Goal: Transaction & Acquisition: Purchase product/service

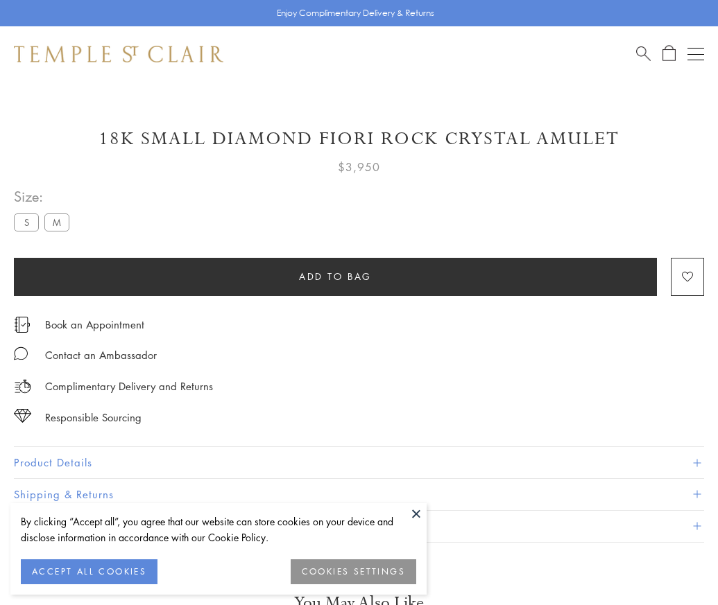
click at [335, 276] on span "Add to bag" at bounding box center [335, 276] width 73 height 15
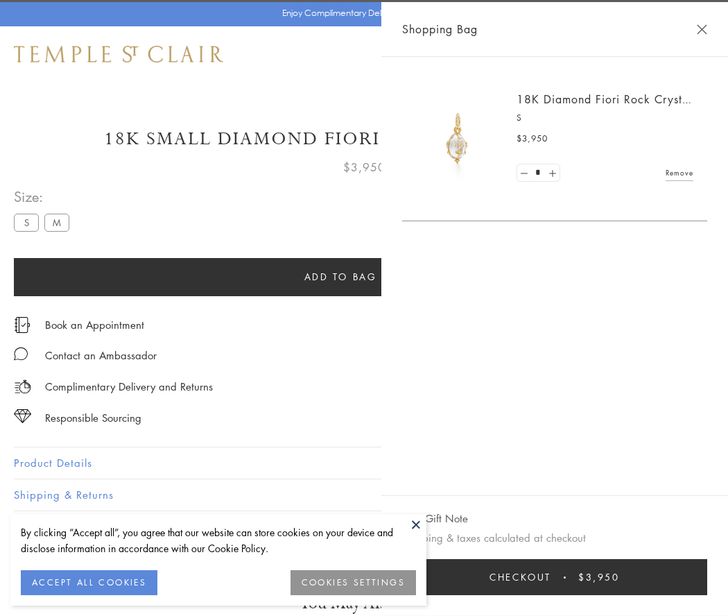
click at [551, 577] on span "Checkout" at bounding box center [520, 576] width 62 height 15
